Goal: Task Accomplishment & Management: Manage account settings

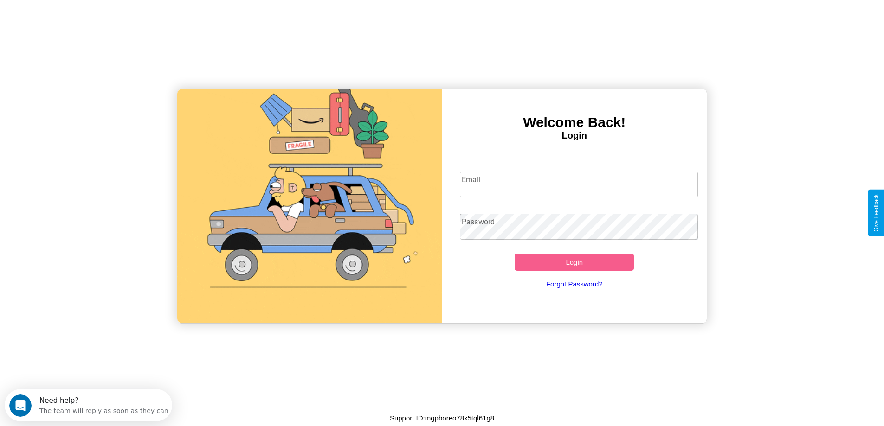
click at [579, 185] on input "Email" at bounding box center [579, 185] width 238 height 26
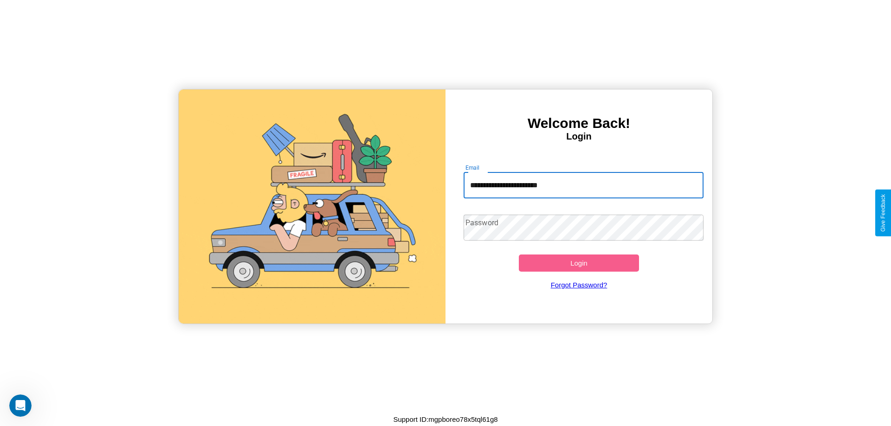
type input "**********"
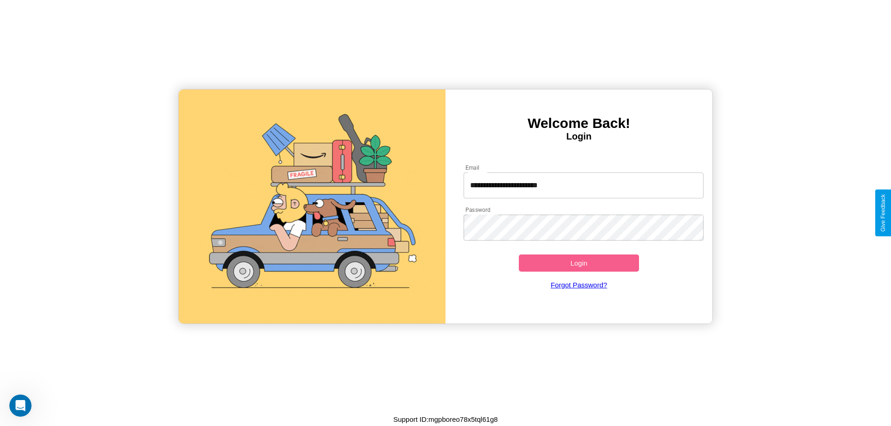
click at [579, 263] on button "Login" at bounding box center [579, 263] width 120 height 17
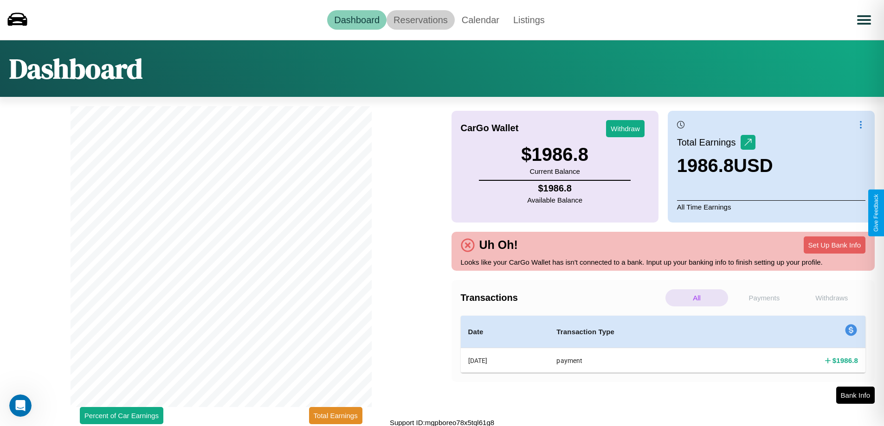
click at [420, 19] on link "Reservations" at bounding box center [421, 19] width 68 height 19
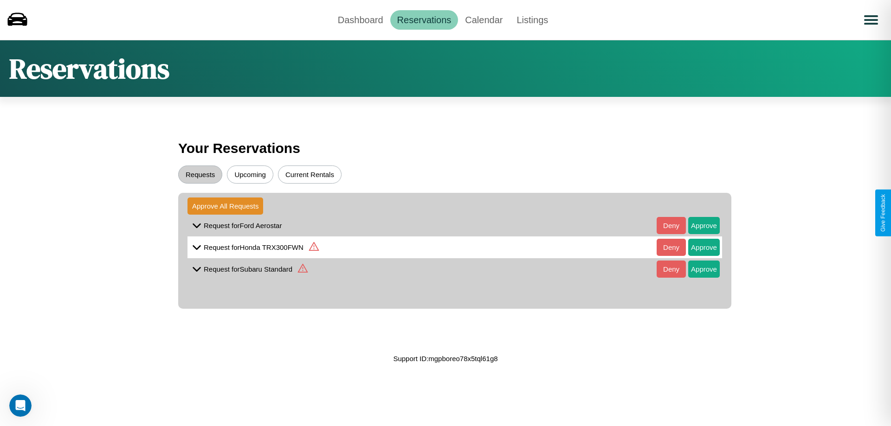
click at [313, 247] on icon at bounding box center [314, 246] width 10 height 9
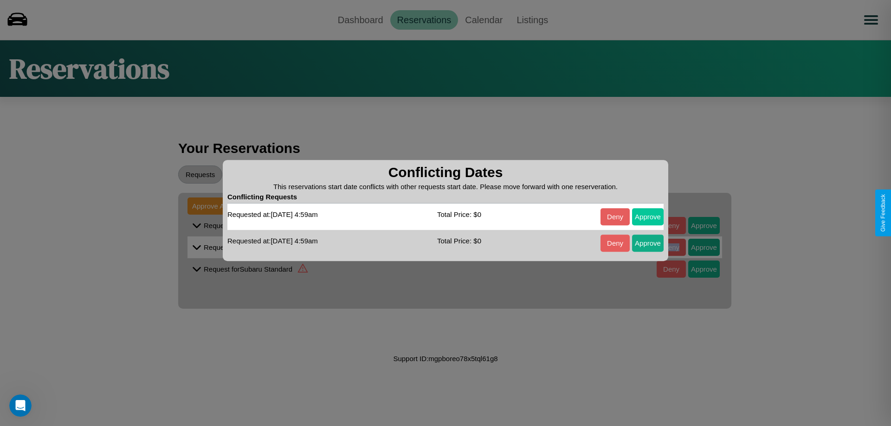
click at [648, 217] on button "Approve" at bounding box center [648, 216] width 32 height 17
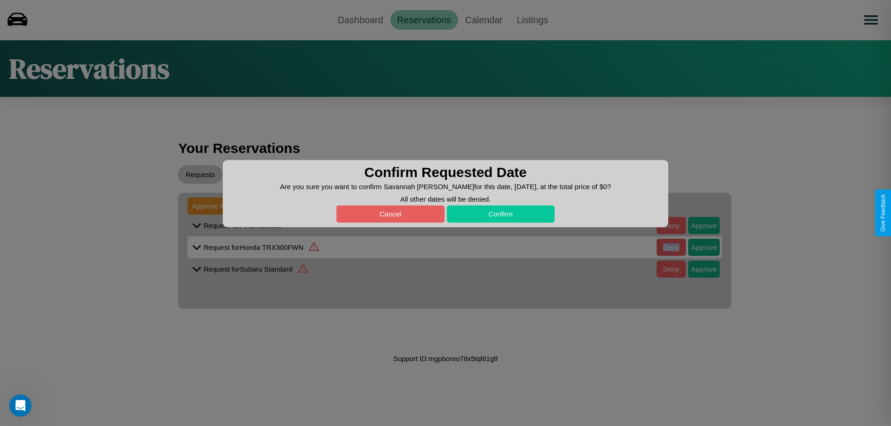
click at [500, 214] on button "Confirm" at bounding box center [501, 214] width 108 height 17
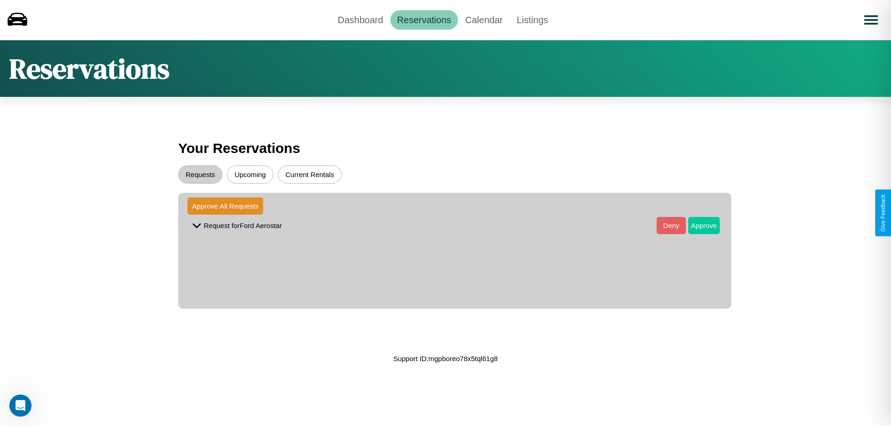
click at [697, 226] on button "Approve" at bounding box center [704, 225] width 32 height 17
